Goal: Book appointment/travel/reservation

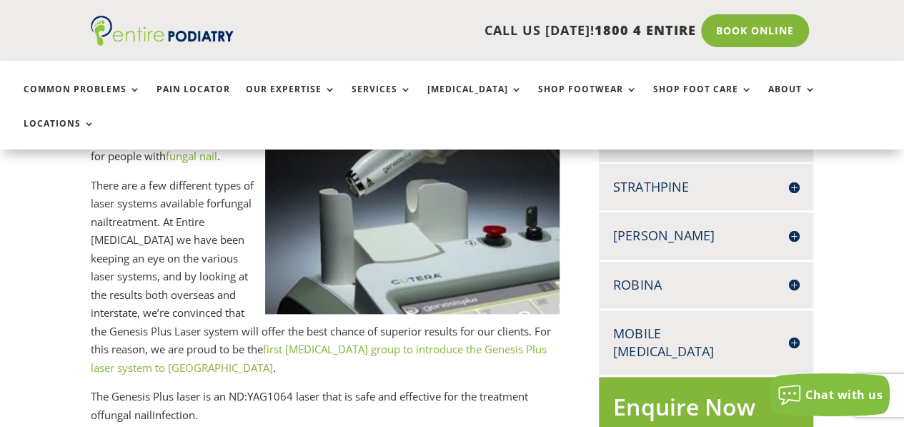
scroll to position [635, 0]
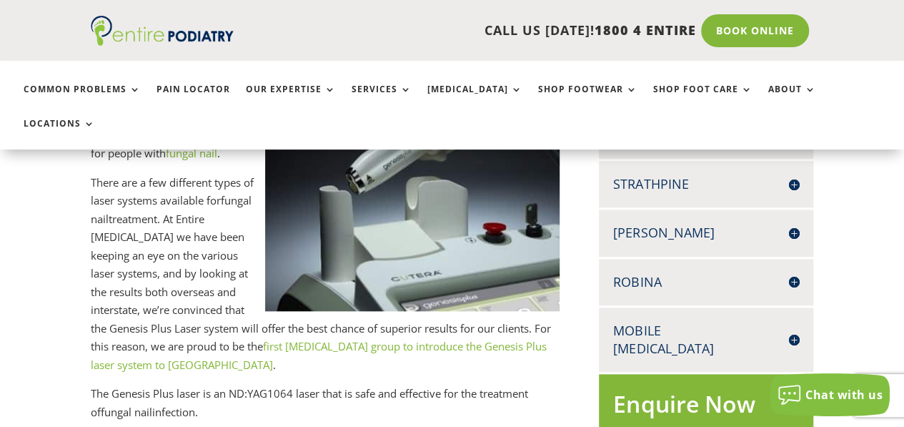
click at [629, 273] on h4 "Robina" at bounding box center [706, 282] width 186 height 18
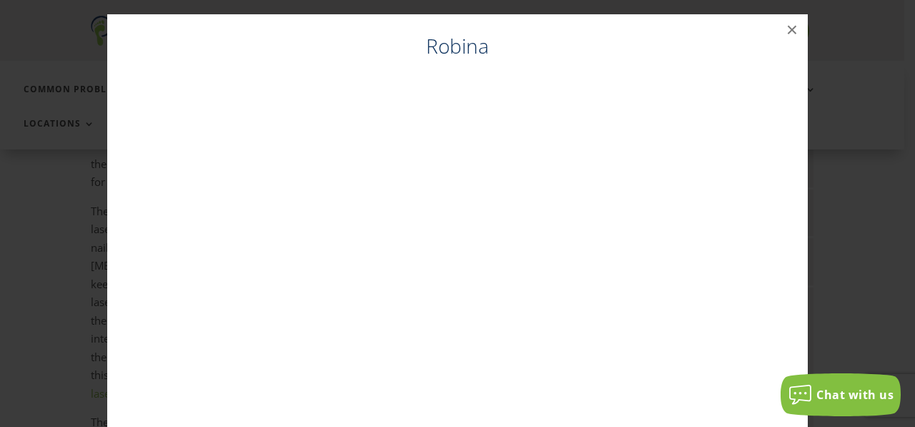
scroll to position [595, 0]
click at [780, 28] on button "×" at bounding box center [791, 29] width 31 height 31
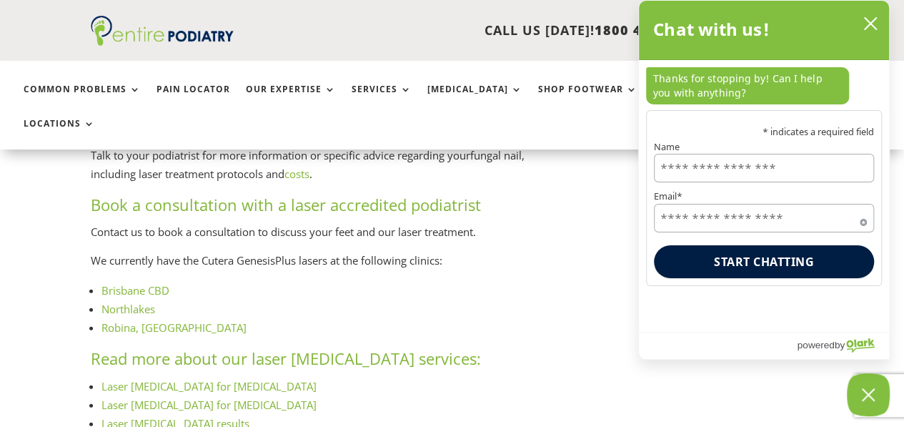
scroll to position [2041, 0]
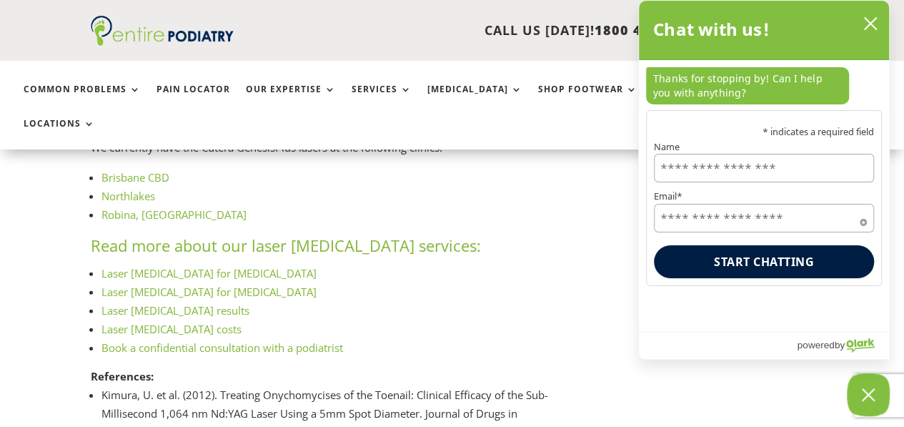
click at [189, 322] on link "Laser [MEDICAL_DATA] costs" at bounding box center [171, 329] width 140 height 14
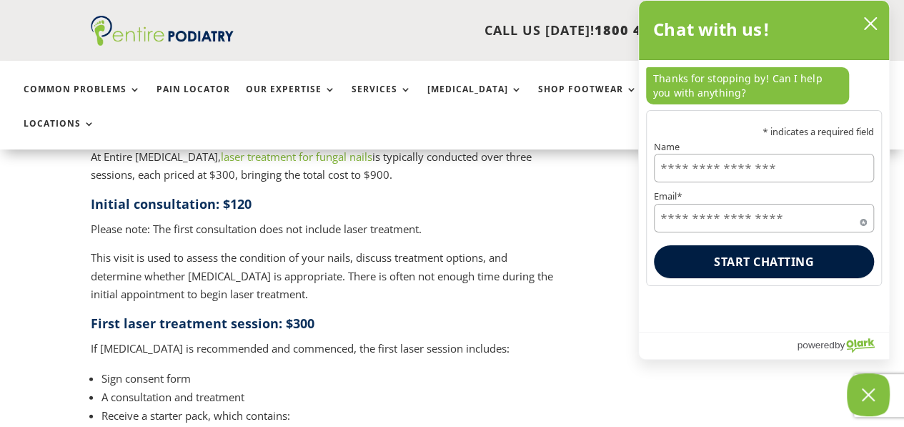
scroll to position [1673, 0]
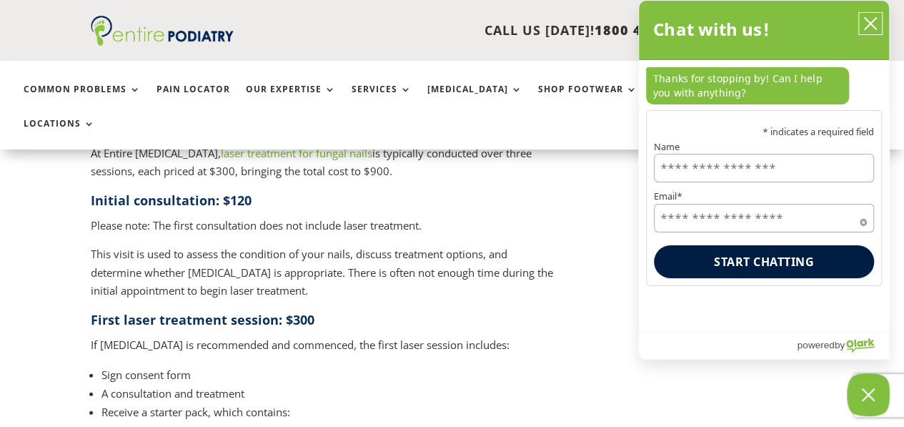
click at [869, 26] on icon "close chatbox" at bounding box center [870, 23] width 14 height 14
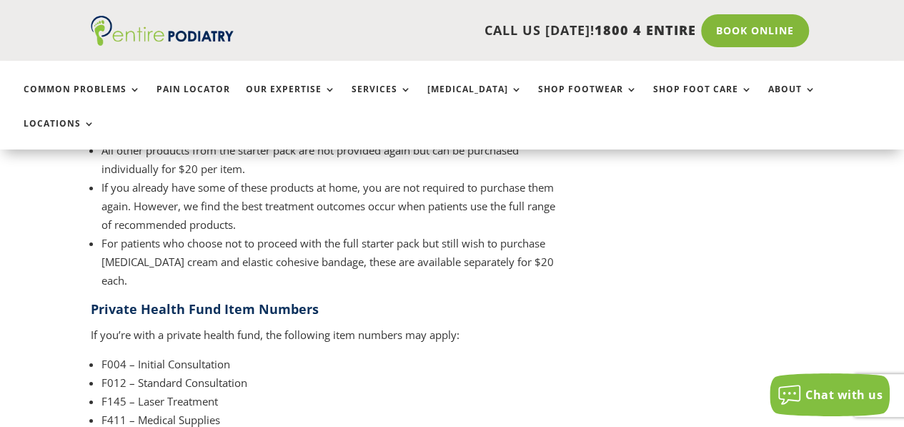
scroll to position [2196, 0]
click at [773, 30] on link "Book Online" at bounding box center [755, 30] width 115 height 33
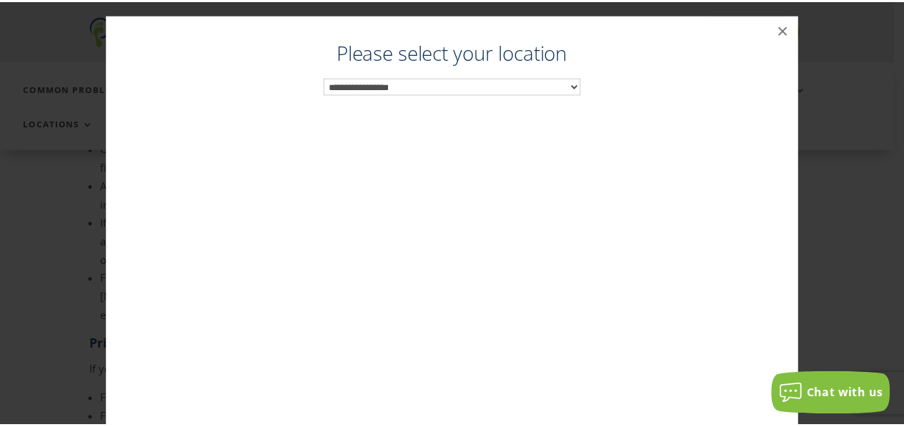
scroll to position [2156, 0]
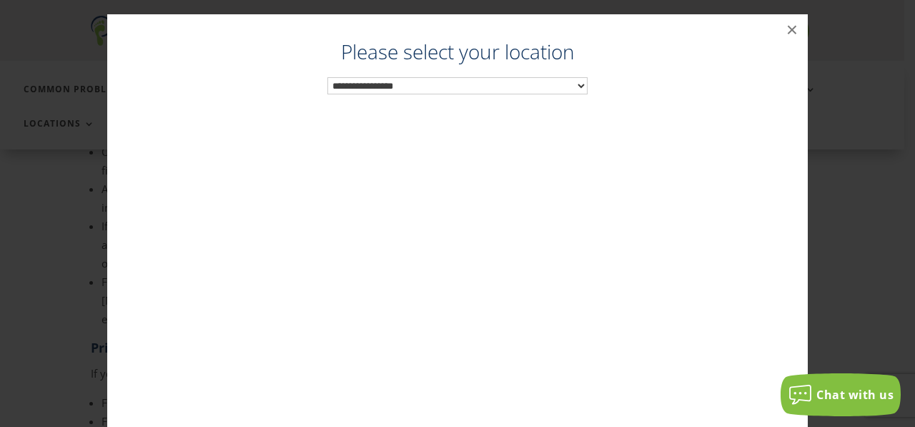
click at [462, 83] on select "**********" at bounding box center [457, 86] width 260 height 18
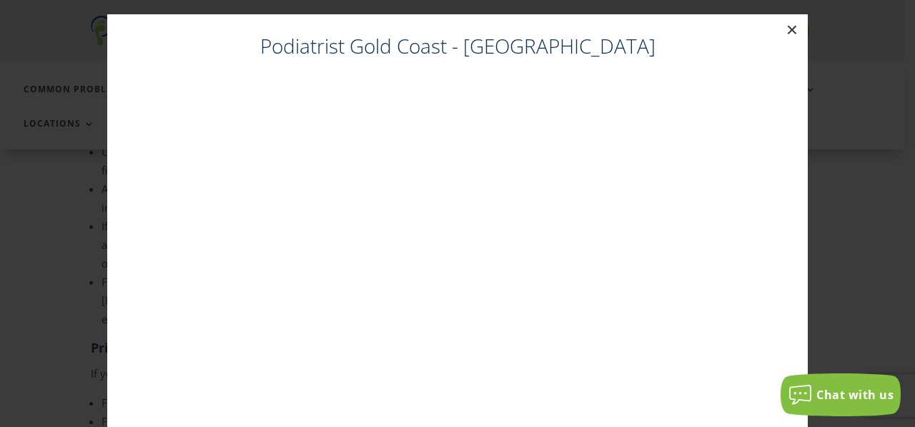
click at [784, 31] on button "×" at bounding box center [791, 29] width 31 height 31
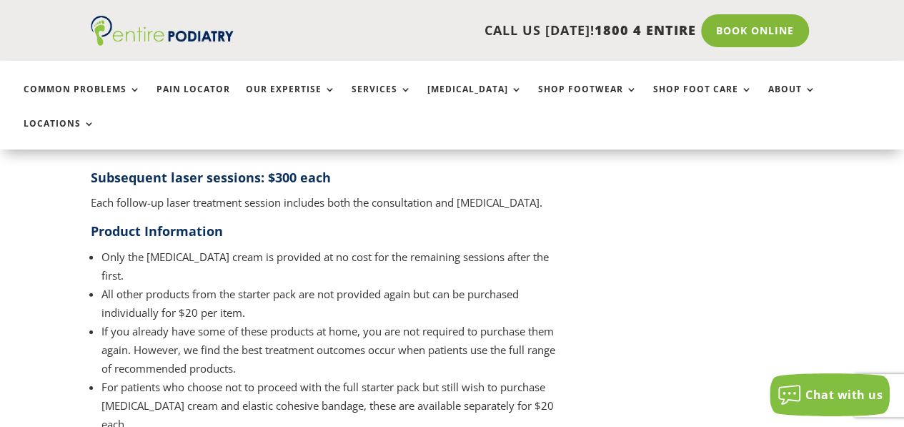
scroll to position [2167, 0]
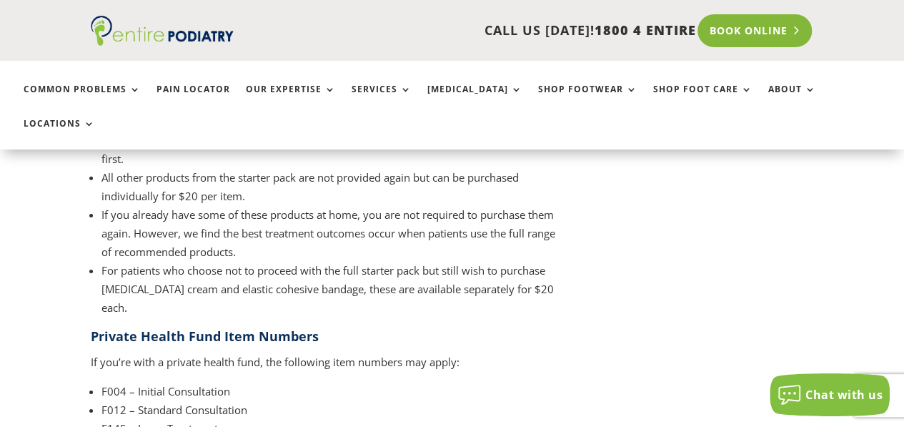
click at [755, 28] on link "Book Online" at bounding box center [755, 30] width 115 height 33
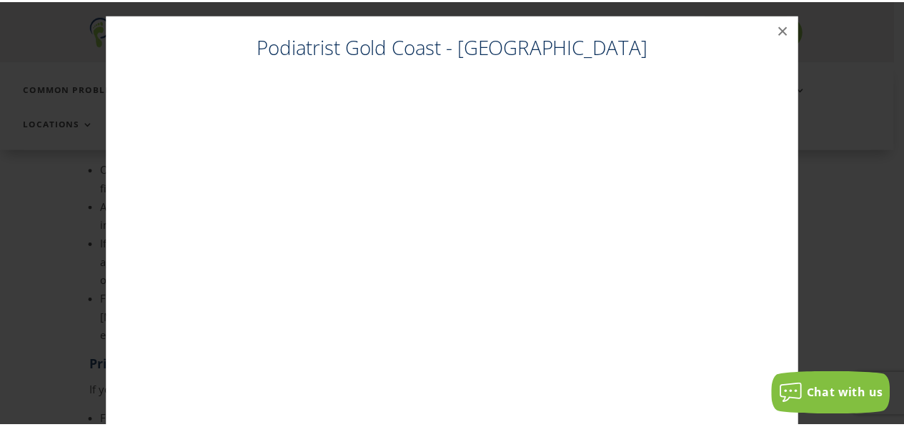
scroll to position [2127, 0]
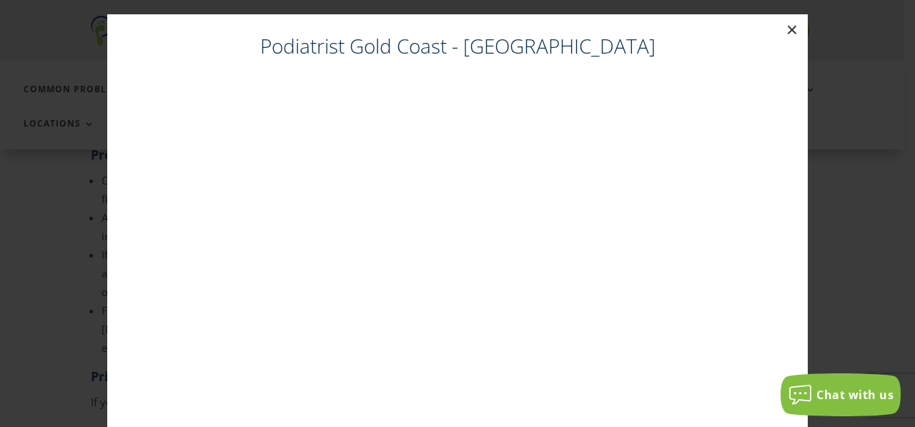
click at [782, 29] on button "×" at bounding box center [791, 29] width 31 height 31
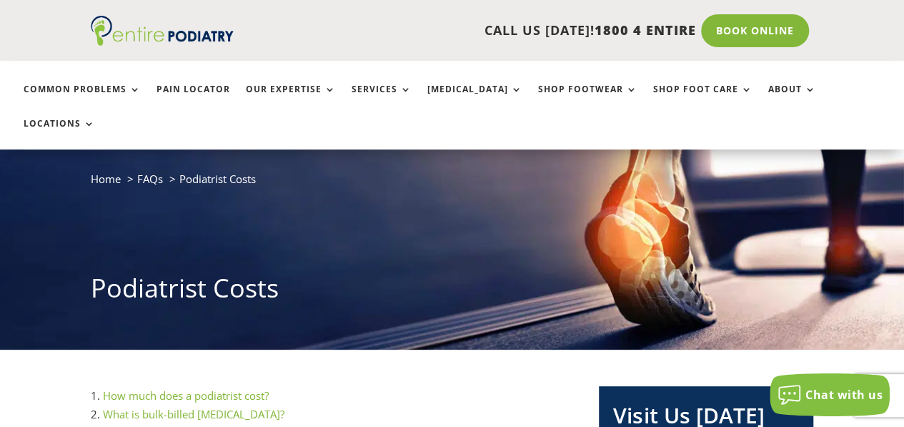
scroll to position [58, 0]
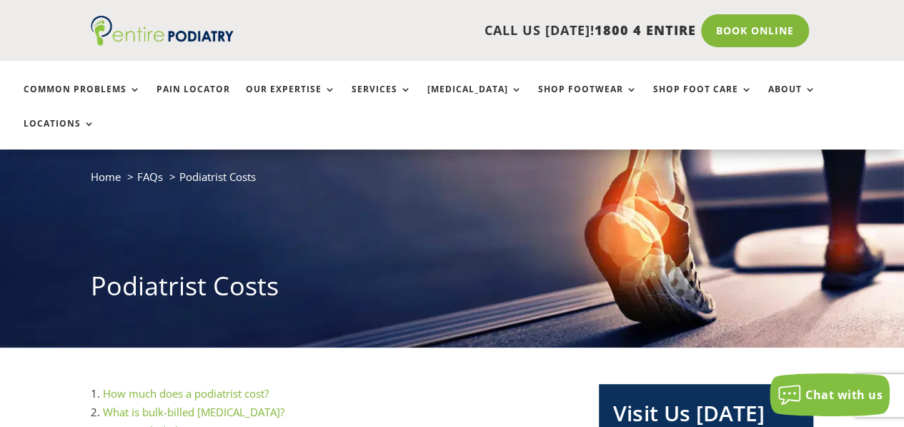
click at [222, 405] on link "What is bulk-billed [MEDICAL_DATA]?" at bounding box center [194, 412] width 182 height 14
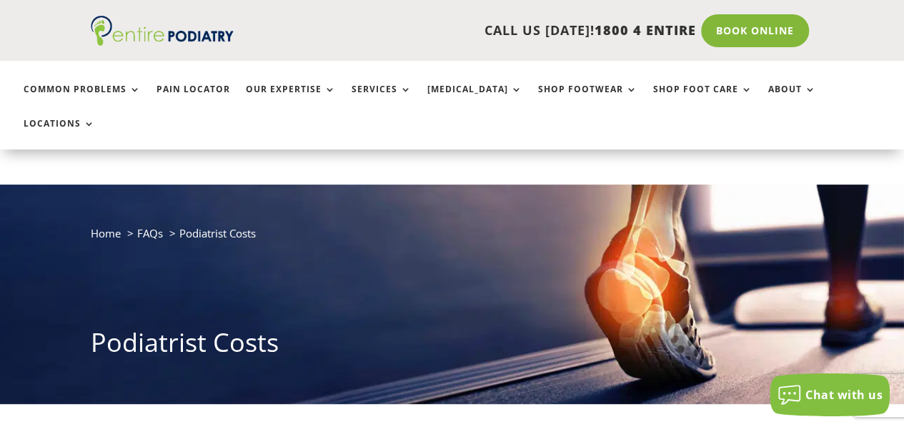
scroll to position [0, 0]
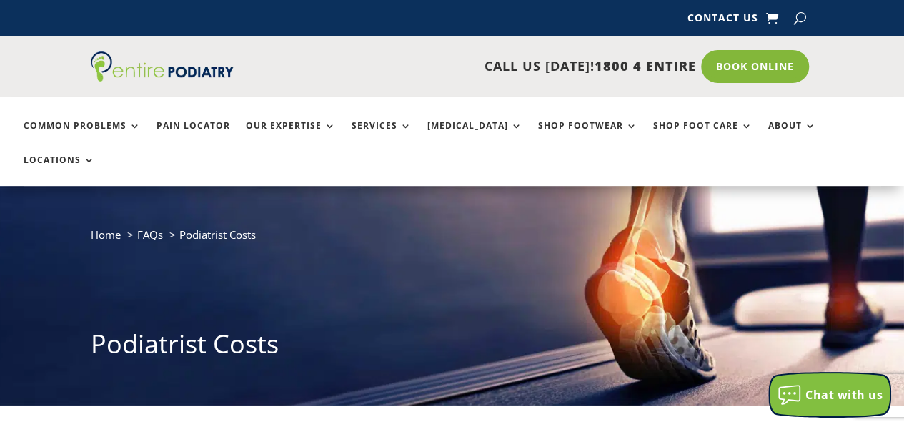
click at [803, 397] on div "Chat with us" at bounding box center [830, 394] width 120 height 23
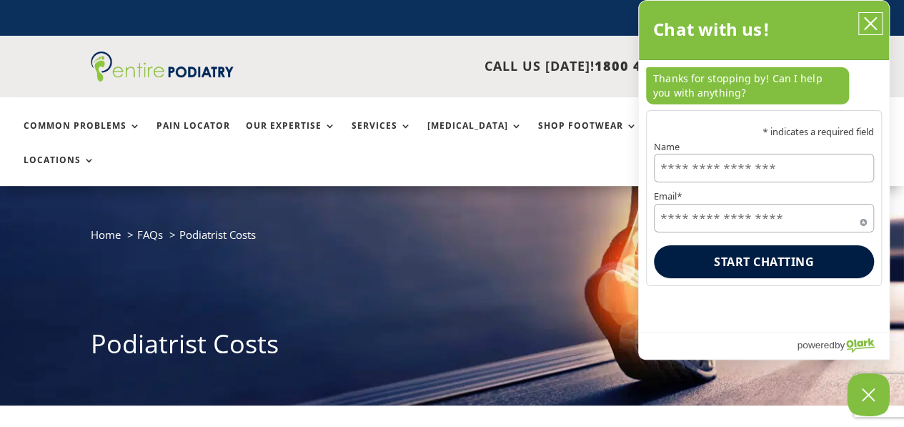
click at [873, 24] on icon "close chatbox" at bounding box center [870, 23] width 14 height 14
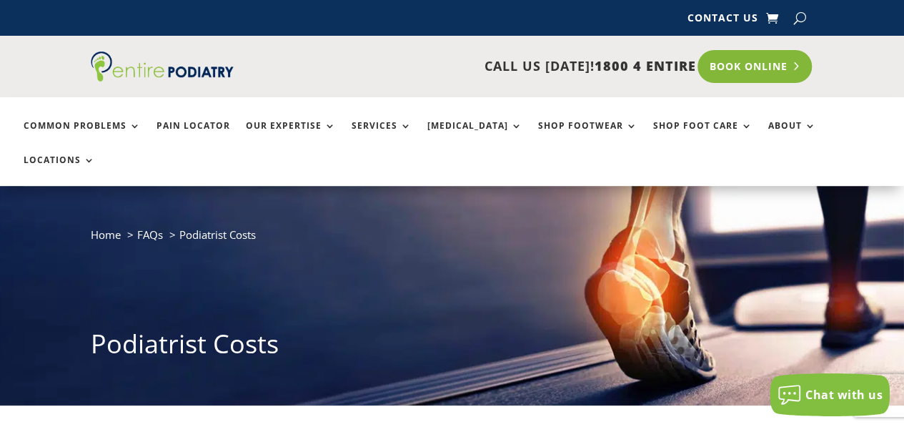
click at [753, 72] on link "Book Online" at bounding box center [755, 66] width 115 height 33
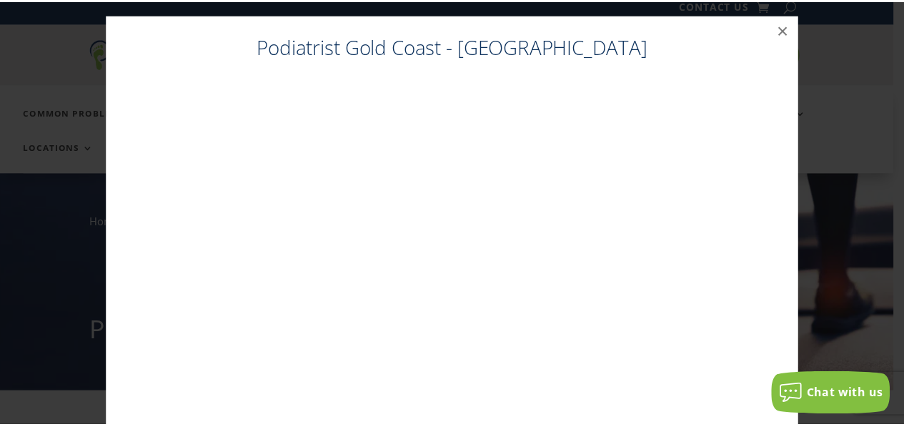
scroll to position [14, 0]
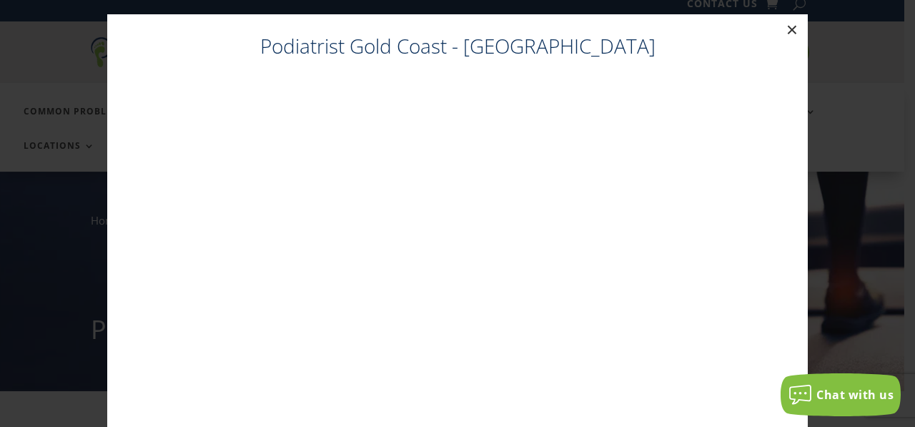
click at [790, 34] on button "×" at bounding box center [791, 29] width 31 height 31
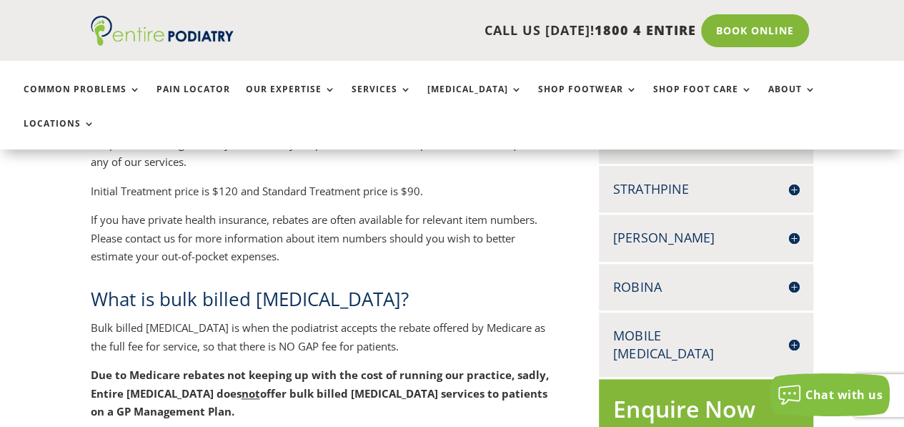
scroll to position [635, 0]
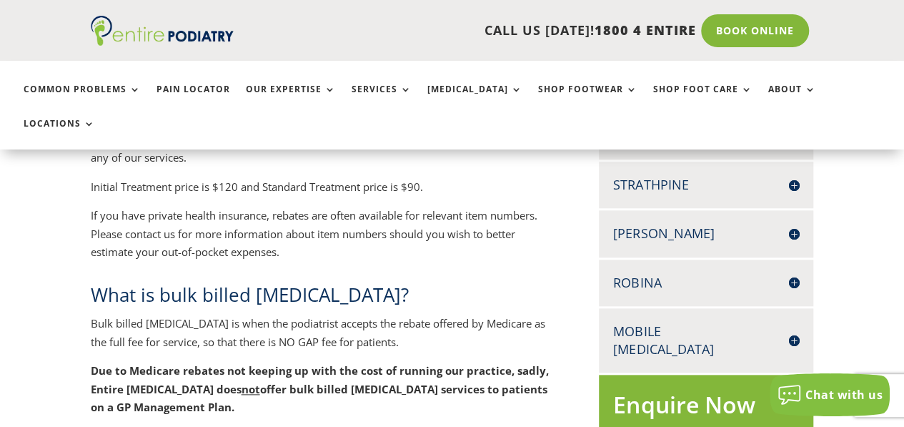
click at [733, 274] on h4 "Robina" at bounding box center [706, 283] width 186 height 18
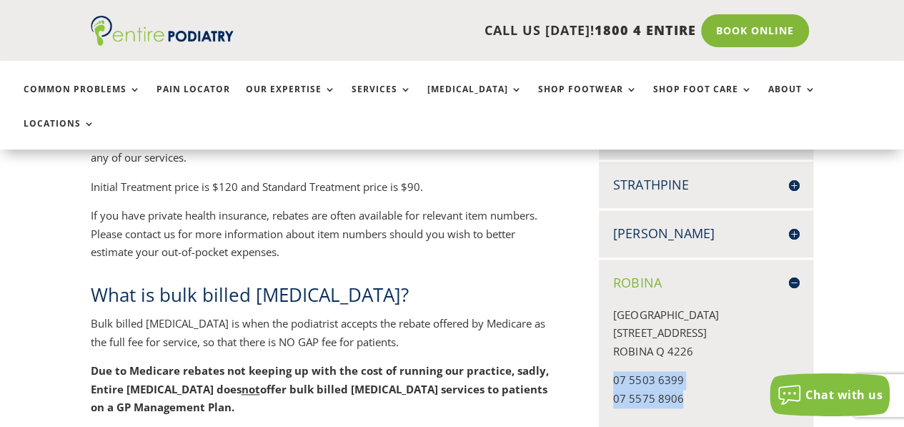
drag, startPoint x: 682, startPoint y: 367, endPoint x: 613, endPoint y: 348, distance: 71.1
click at [613, 371] on p "07 5503 6399 07 5575 8906" at bounding box center [706, 394] width 186 height 47
click at [618, 371] on p "07 5503 6399 07 5575 8906" at bounding box center [706, 394] width 186 height 47
click at [652, 371] on p "07 5503 6399 07 5575 8906" at bounding box center [706, 394] width 186 height 47
click at [679, 371] on p "07 5503 6399 07 5575 8906" at bounding box center [706, 394] width 186 height 47
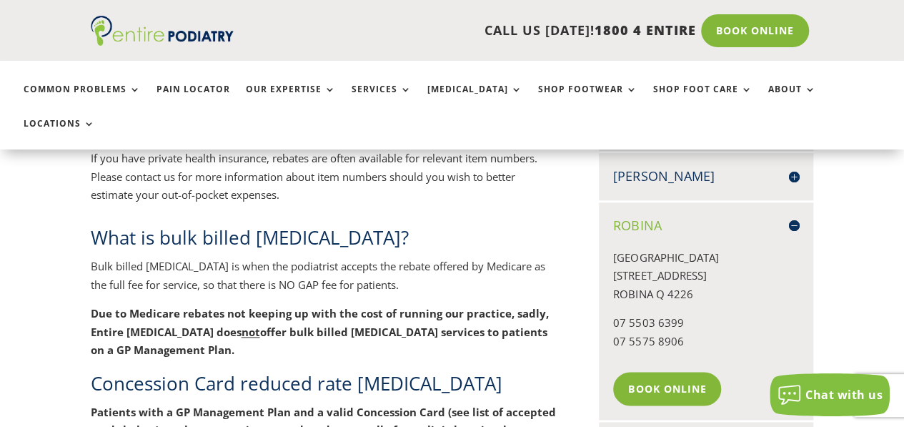
scroll to position [693, 0]
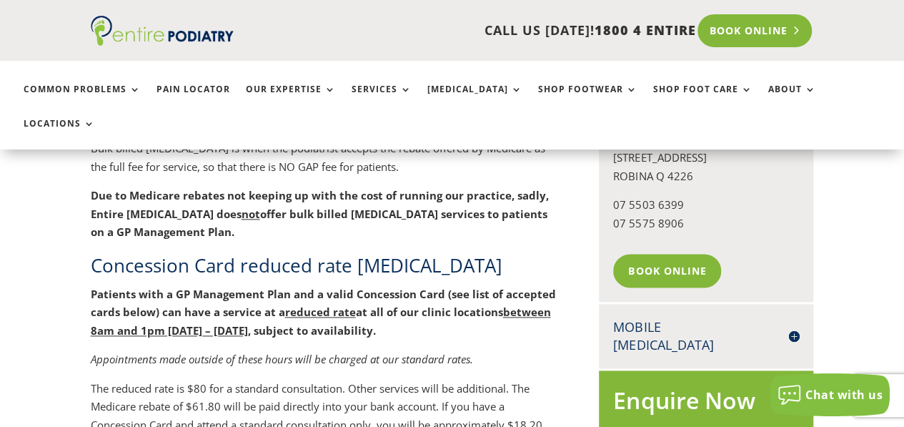
click at [757, 27] on link "Book Online" at bounding box center [755, 30] width 115 height 33
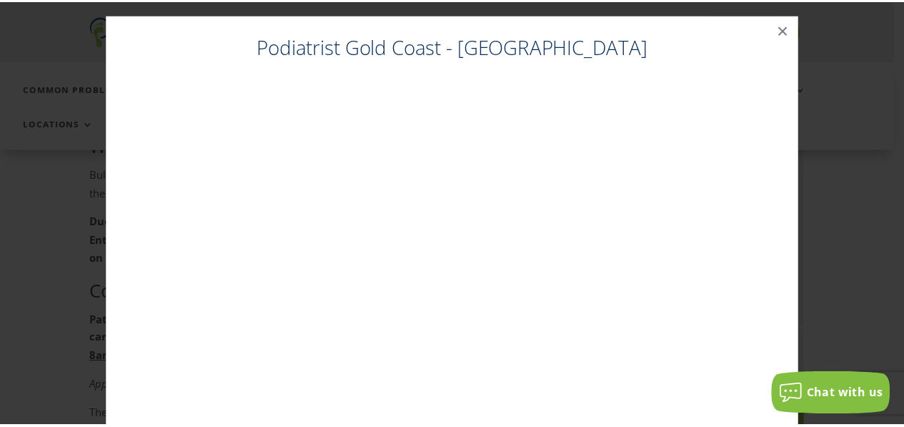
scroll to position [770, 0]
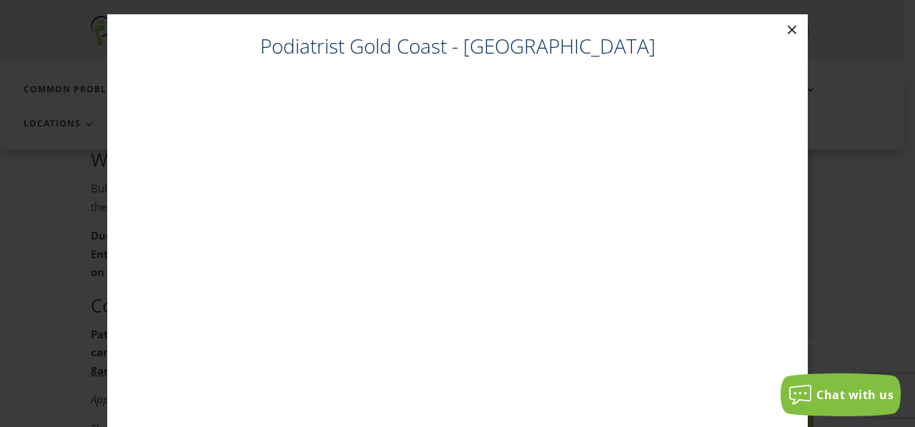
click at [791, 31] on button "×" at bounding box center [791, 29] width 31 height 31
